Goal: Information Seeking & Learning: Learn about a topic

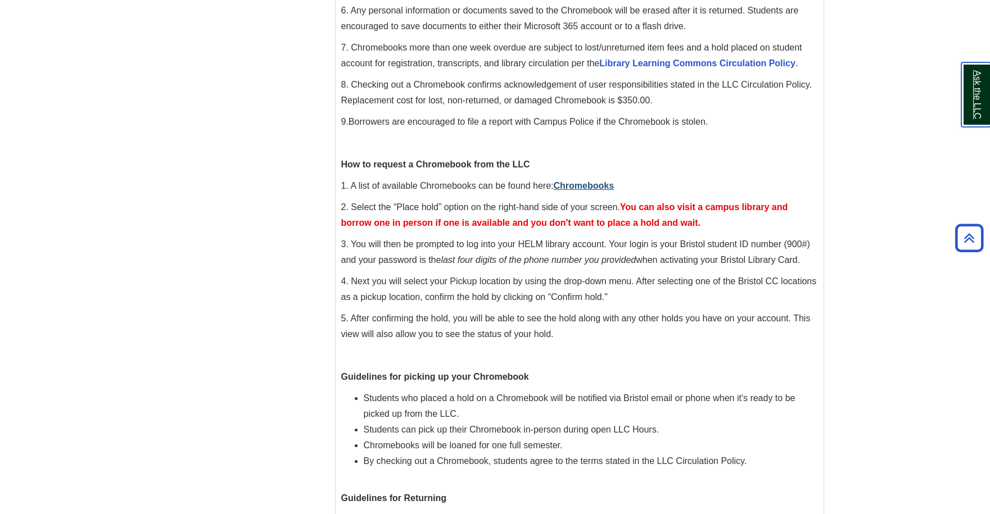
scroll to position [355, 0]
click at [584, 185] on link "Chromebooks" at bounding box center [584, 187] width 61 height 10
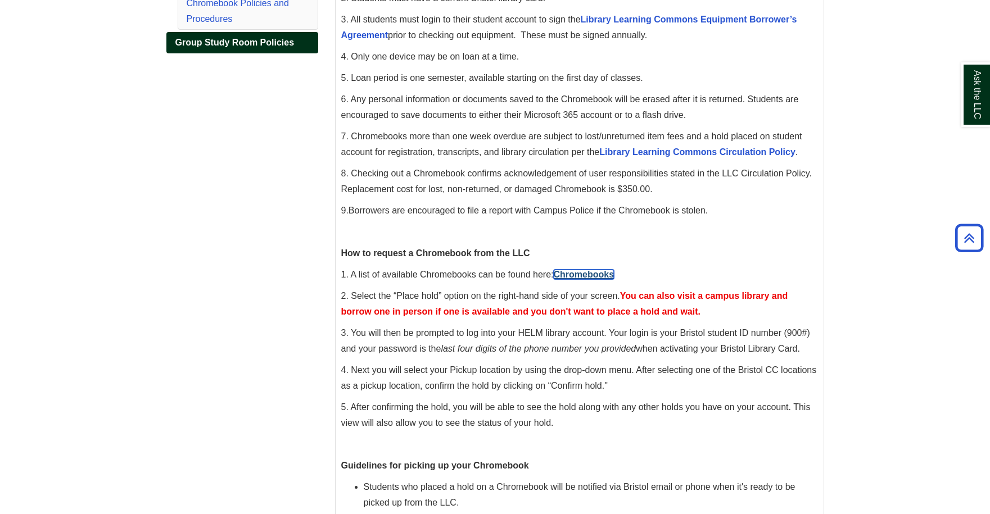
scroll to position [173, 0]
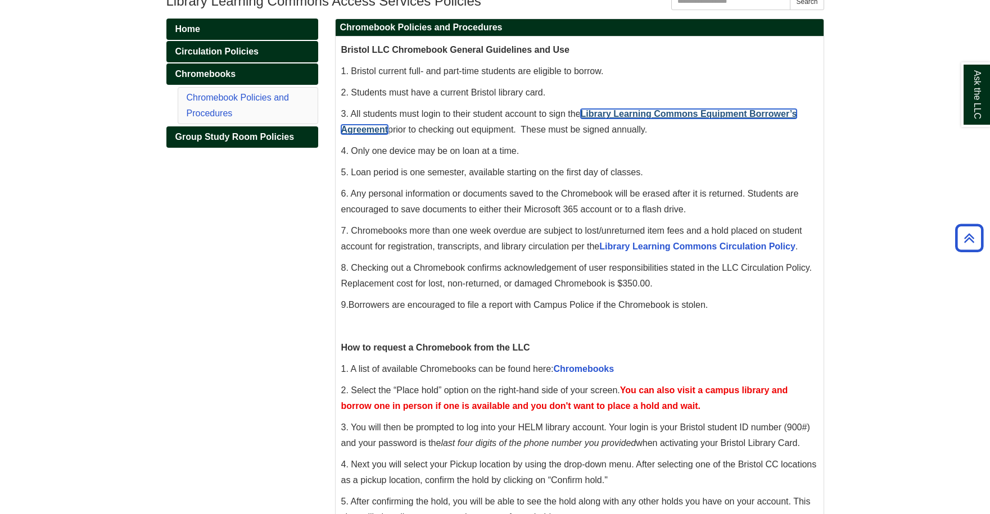
click at [683, 109] on link "Library Learning Commons Equipment Borrower’s Agreement" at bounding box center [569, 121] width 456 height 25
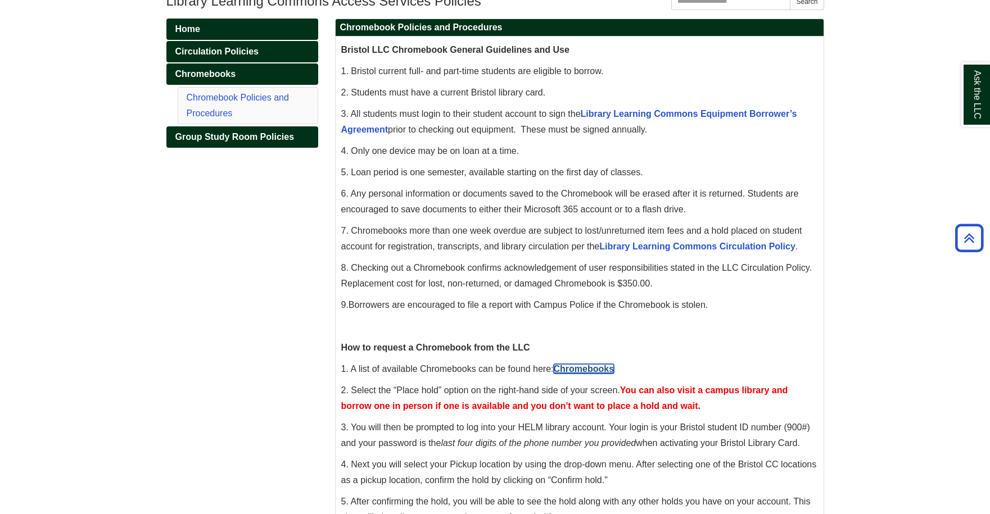
click at [590, 370] on link "Chromebooks" at bounding box center [584, 369] width 61 height 10
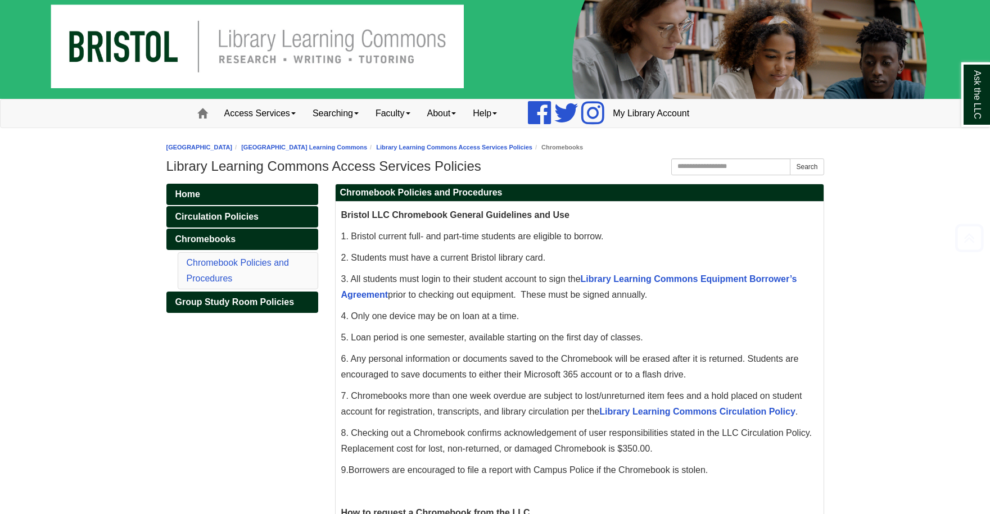
scroll to position [6, 0]
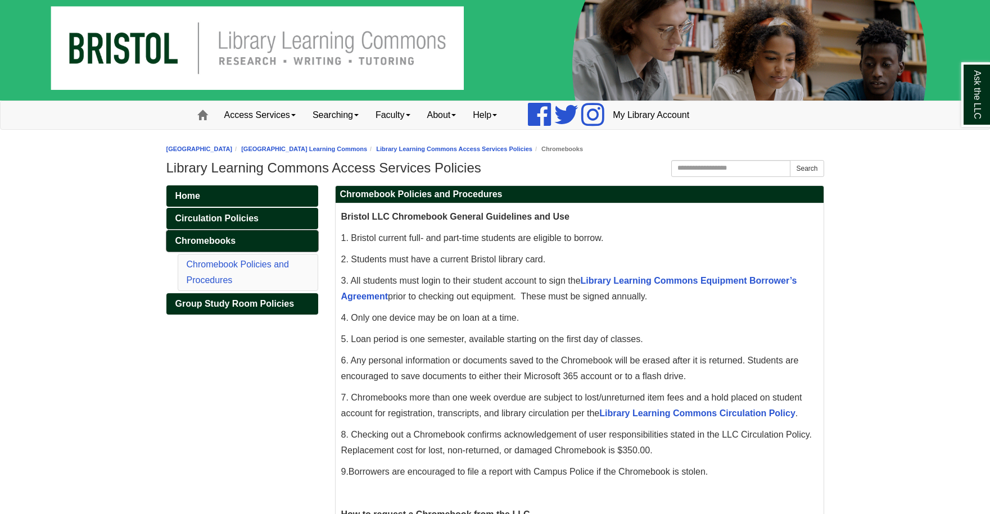
click at [215, 237] on span "Chromebooks" at bounding box center [205, 241] width 61 height 10
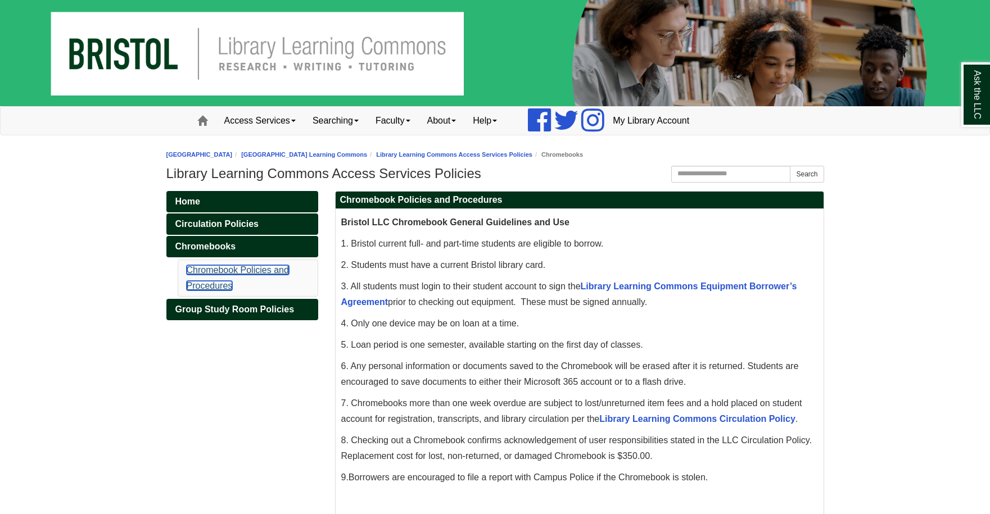
click at [204, 268] on link "Chromebook Policies and Procedures" at bounding box center [238, 277] width 102 height 25
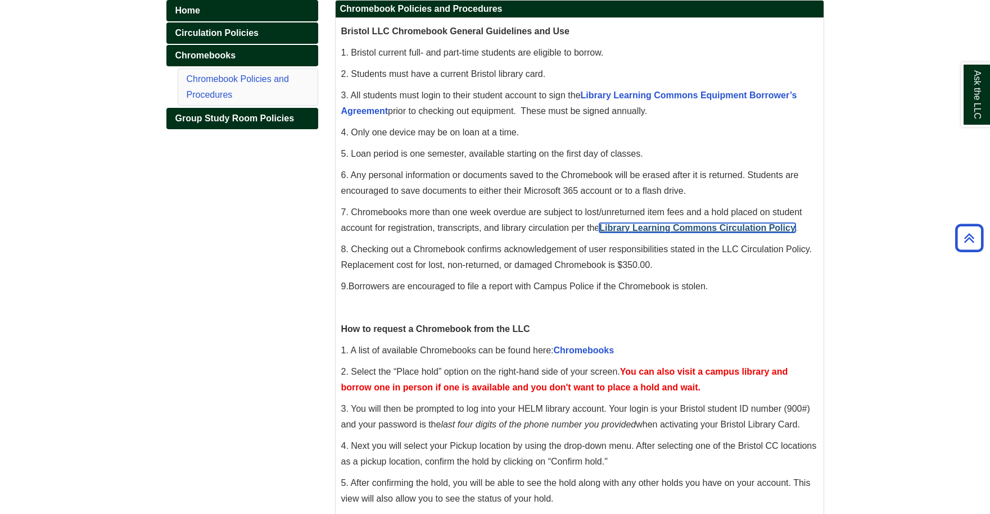
click at [654, 227] on link "Library Learning Commons Circulation Policy" at bounding box center [697, 228] width 196 height 10
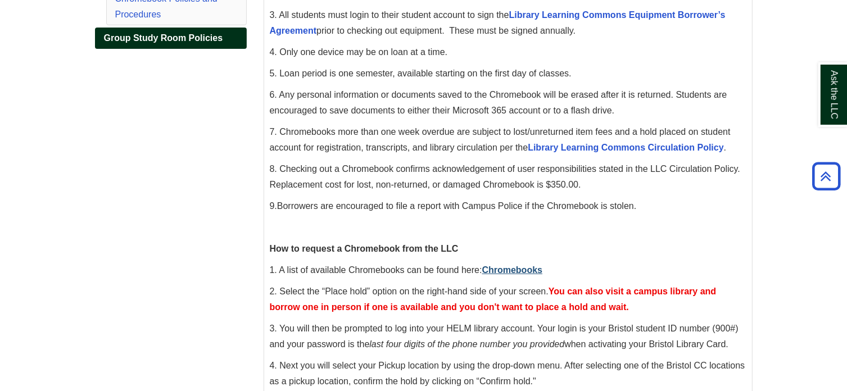
scroll to position [262, 0]
